Goal: Book appointment/travel/reservation

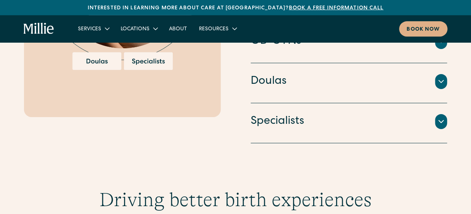
scroll to position [1199, 0]
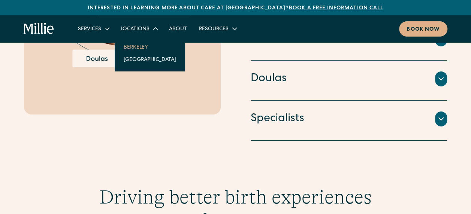
click at [138, 47] on link "Berkeley" at bounding box center [150, 47] width 64 height 12
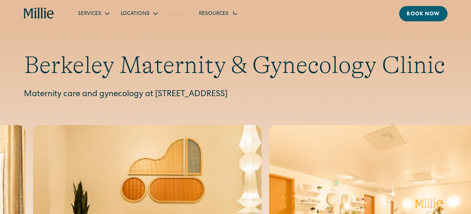
click at [172, 14] on link "About" at bounding box center [178, 13] width 30 height 12
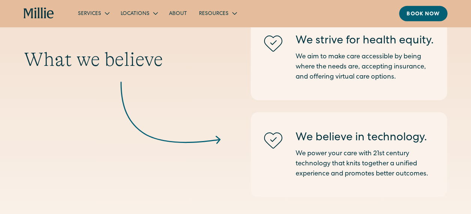
scroll to position [1162, 0]
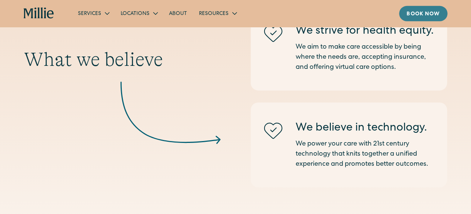
click at [428, 18] on div "Book now" at bounding box center [423, 14] width 33 height 8
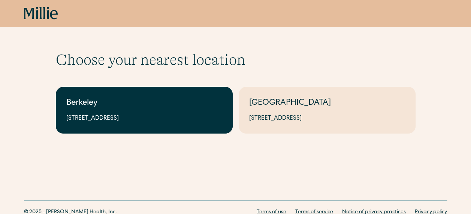
click at [145, 120] on div "2999 Regent St, Suite 524, Berkeley, CA 94705" at bounding box center [144, 118] width 156 height 9
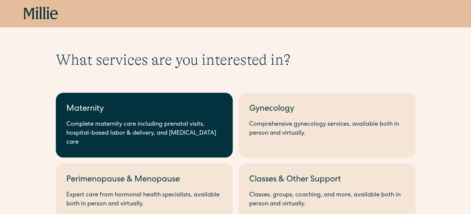
click at [110, 113] on div "Maternity" at bounding box center [144, 109] width 156 height 12
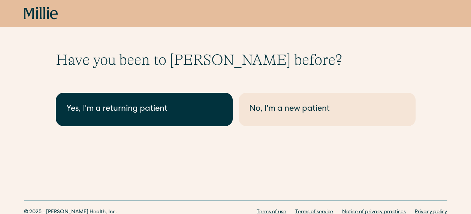
click at [153, 109] on div "Yes, I'm a returning patient" at bounding box center [144, 109] width 156 height 12
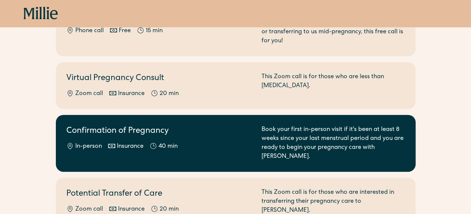
scroll to position [112, 0]
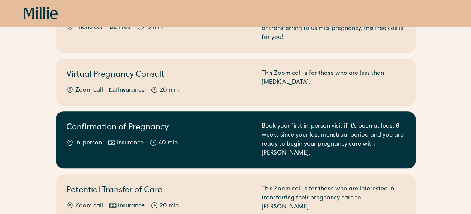
click at [204, 139] on div "In-person Insurance 40 min" at bounding box center [159, 143] width 186 height 9
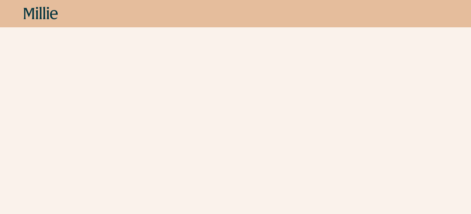
scroll to position [262, 0]
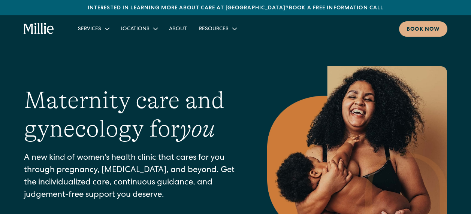
click at [425, 29] on div "Book now" at bounding box center [423, 30] width 33 height 8
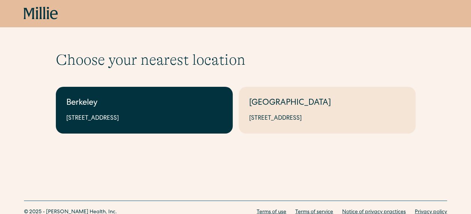
click at [195, 117] on div "2999 Regent St, Suite 524, Berkeley, CA 94705" at bounding box center [144, 118] width 156 height 9
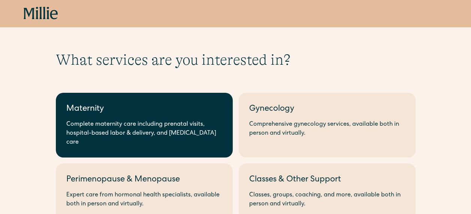
click at [143, 132] on div "Complete maternity care including prenatal visits, hospital-based labor & deliv…" at bounding box center [144, 133] width 156 height 27
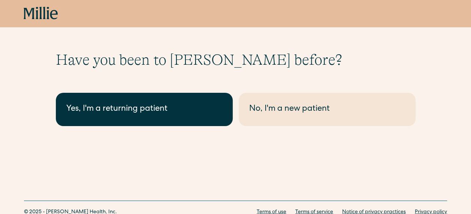
click at [122, 105] on div "Yes, I'm a returning patient" at bounding box center [144, 109] width 156 height 12
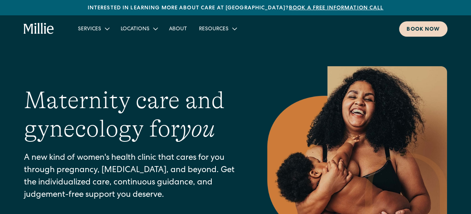
click at [421, 36] on link "Book now" at bounding box center [423, 28] width 48 height 15
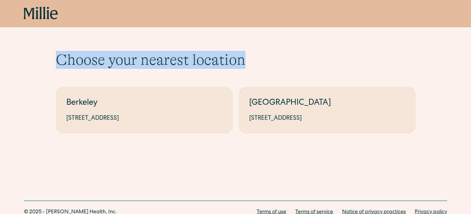
drag, startPoint x: 57, startPoint y: 58, endPoint x: 244, endPoint y: 58, distance: 186.6
click at [244, 58] on h1 "Choose your nearest location" at bounding box center [236, 60] width 360 height 18
drag, startPoint x: 244, startPoint y: 58, endPoint x: 227, endPoint y: 68, distance: 19.0
click at [227, 68] on h1 "Choose your nearest location" at bounding box center [236, 60] width 360 height 18
click at [244, 62] on h1 "Choose your nearest location" at bounding box center [236, 60] width 360 height 18
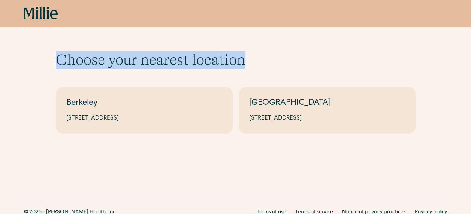
click at [235, 66] on h1 "Choose your nearest location" at bounding box center [236, 60] width 360 height 18
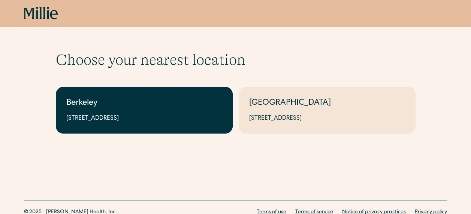
click at [166, 114] on link "Berkeley 2999 Regent St, Suite 524, Berkeley, CA 94705" at bounding box center [144, 110] width 177 height 47
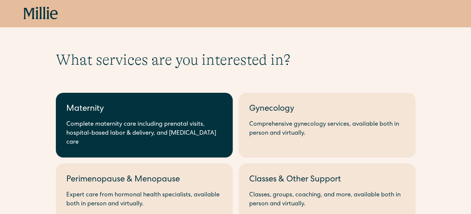
click at [116, 118] on link "Maternity Complete maternity care including prenatal visits, hospital-based lab…" at bounding box center [144, 125] width 177 height 65
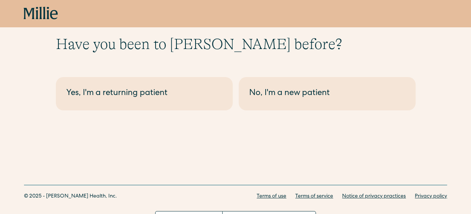
scroll to position [29, 0]
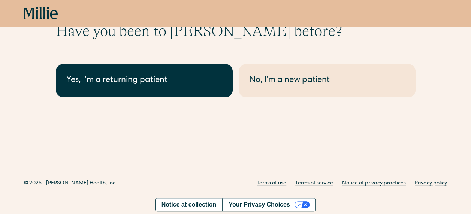
click at [136, 78] on div "Yes, I'm a returning patient" at bounding box center [144, 81] width 156 height 12
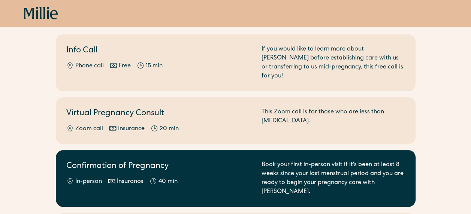
scroll to position [75, 0]
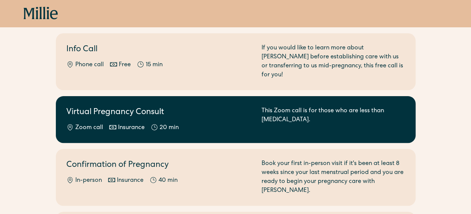
click at [144, 124] on div "Zoom call Insurance 20 min" at bounding box center [159, 128] width 186 height 9
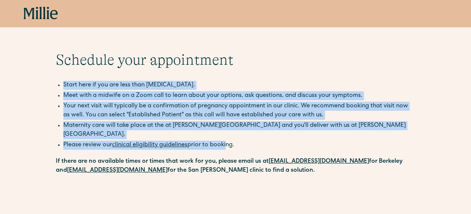
drag, startPoint x: 64, startPoint y: 84, endPoint x: 225, endPoint y: 134, distance: 168.7
click at [225, 134] on div "Start here if you are less than 8 weeks pregnant. Meet with a midwife on a Zoom…" at bounding box center [236, 128] width 360 height 94
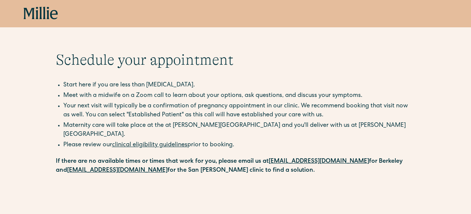
drag, startPoint x: 225, startPoint y: 134, endPoint x: 240, endPoint y: 139, distance: 15.9
click at [240, 141] on li "Please review our clinical eligibility guidelines prior to booking." at bounding box center [239, 145] width 352 height 9
drag, startPoint x: 238, startPoint y: 137, endPoint x: 62, endPoint y: 82, distance: 184.7
click at [62, 82] on div "Start here if you are less than 8 weeks pregnant. Meet with a midwife on a Zoom…" at bounding box center [236, 128] width 360 height 94
drag, startPoint x: 62, startPoint y: 82, endPoint x: 69, endPoint y: 100, distance: 19.3
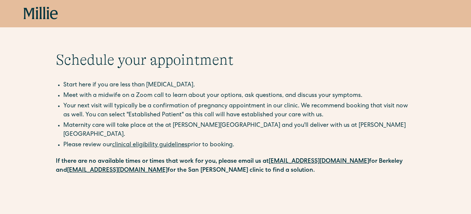
click at [69, 100] on li "Meet with a midwife on a Zoom call to learn about your options, ask questions, …" at bounding box center [239, 95] width 352 height 9
click at [69, 94] on li "Meet with a midwife on a Zoom call to learn about your options, ask questions, …" at bounding box center [239, 95] width 352 height 9
